Goal: Transaction & Acquisition: Purchase product/service

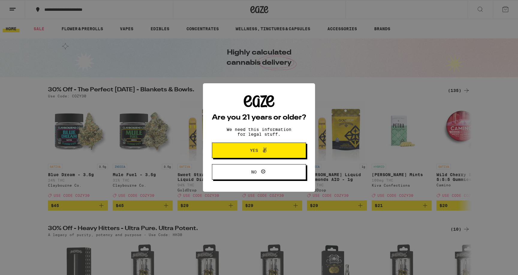
click at [251, 154] on span "Yes" at bounding box center [259, 151] width 46 height 8
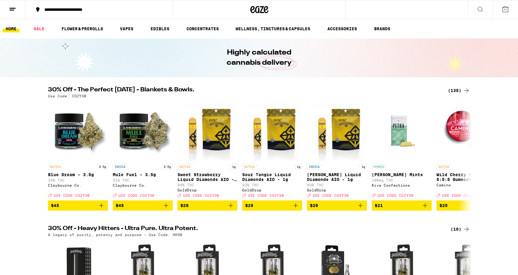
click at [14, 13] on button at bounding box center [12, 9] width 25 height 19
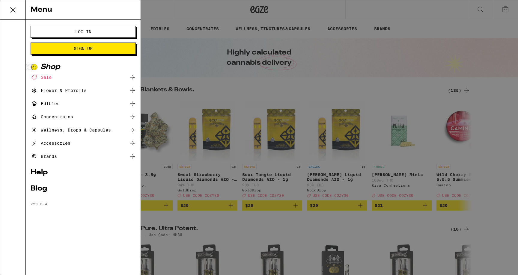
click at [100, 33] on span "Log In" at bounding box center [83, 32] width 57 height 4
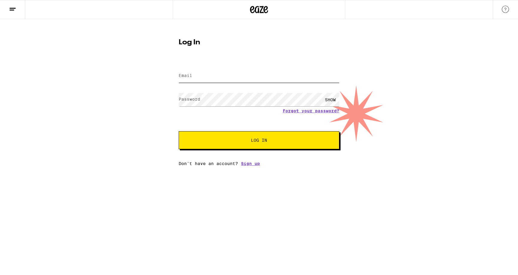
click at [197, 75] on input "Email" at bounding box center [259, 75] width 161 height 13
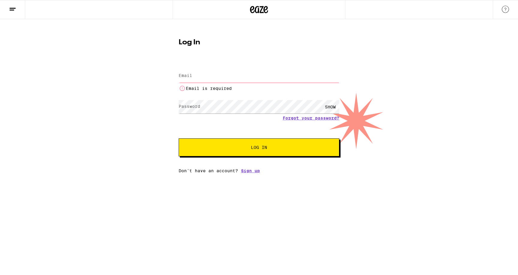
click at [185, 80] on input "Email" at bounding box center [259, 75] width 161 height 13
paste input "[EMAIL_ADDRESS][DOMAIN_NAME]"
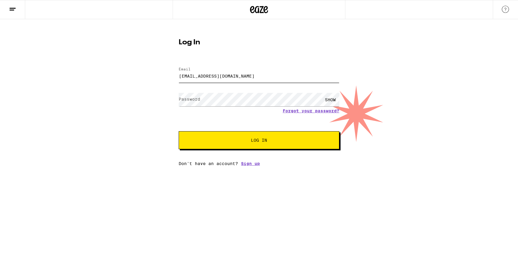
type input "[EMAIL_ADDRESS][DOMAIN_NAME]"
click at [232, 141] on span "Log In" at bounding box center [259, 140] width 112 height 4
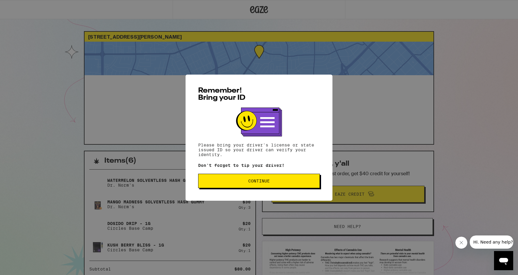
click at [261, 183] on span "Continue" at bounding box center [259, 181] width 22 height 4
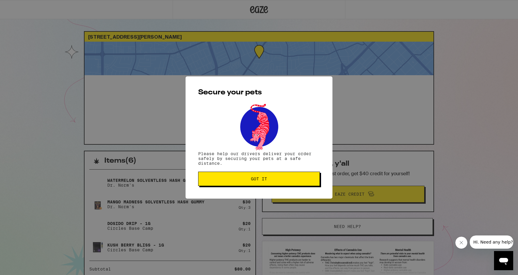
click at [261, 184] on button "Got it" at bounding box center [259, 179] width 122 height 14
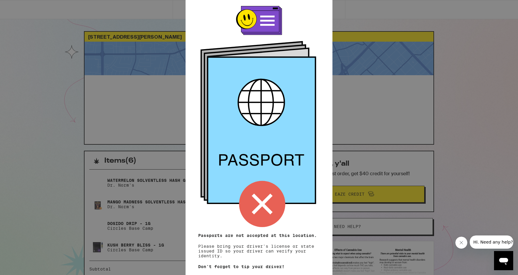
scroll to position [29, 0]
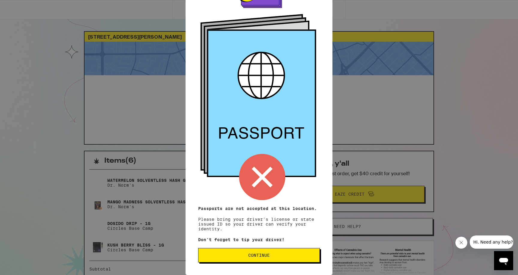
click at [244, 249] on button "Continue" at bounding box center [259, 255] width 122 height 14
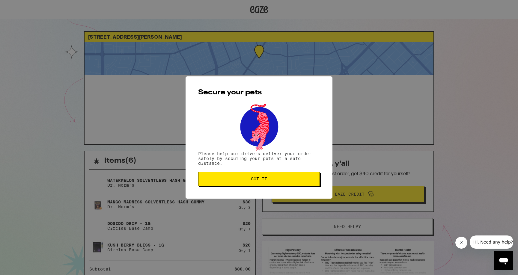
scroll to position [0, 0]
click at [248, 181] on span "Got it" at bounding box center [258, 179] width 111 height 4
